Goal: Information Seeking & Learning: Learn about a topic

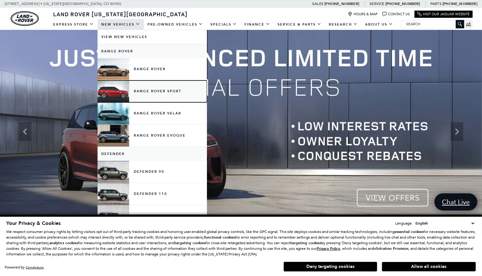
click at [154, 92] on link "Range Rover Sport" at bounding box center [151, 92] width 109 height 22
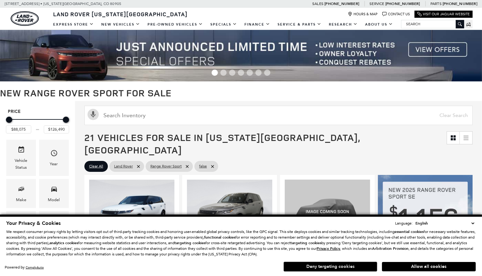
click at [330, 269] on button "Deny targeting cookies" at bounding box center [330, 267] width 94 height 10
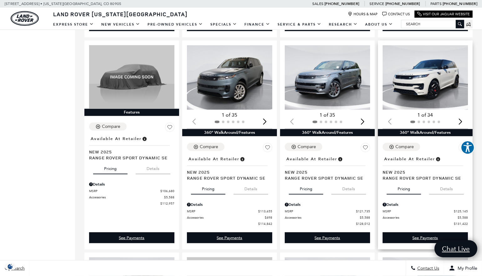
scroll to position [812, 0]
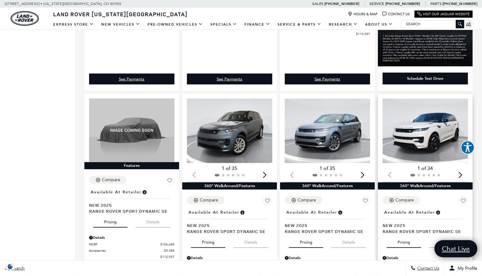
click at [432, 128] on img "1 / 2" at bounding box center [425, 131] width 87 height 65
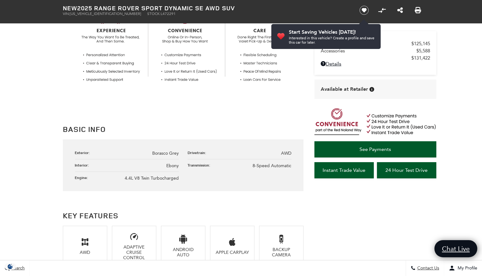
scroll to position [250, 0]
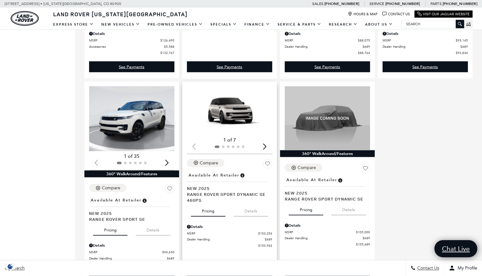
scroll to position [1312, 0]
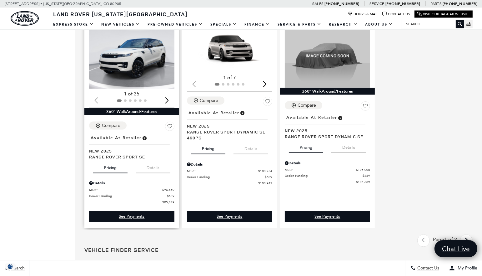
click at [155, 164] on button "Details" at bounding box center [153, 167] width 35 height 14
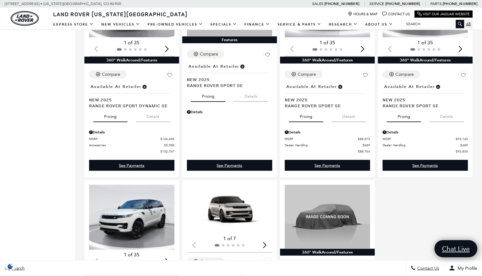
scroll to position [1125, 0]
